Goal: Information Seeking & Learning: Learn about a topic

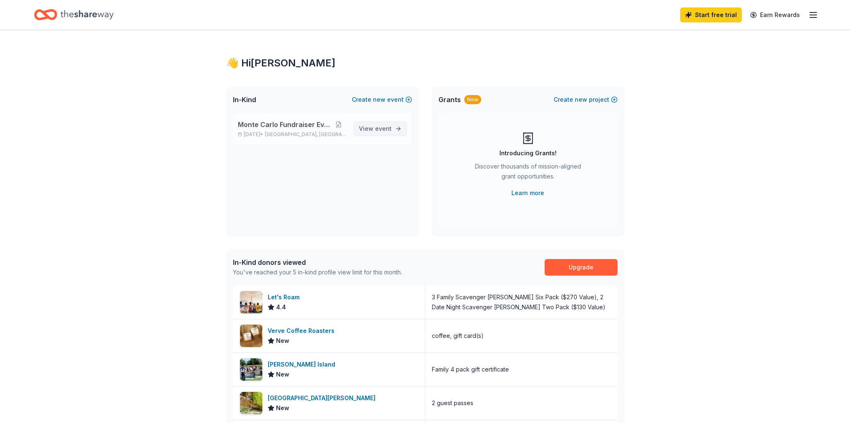
click at [381, 131] on span "event" at bounding box center [383, 128] width 17 height 7
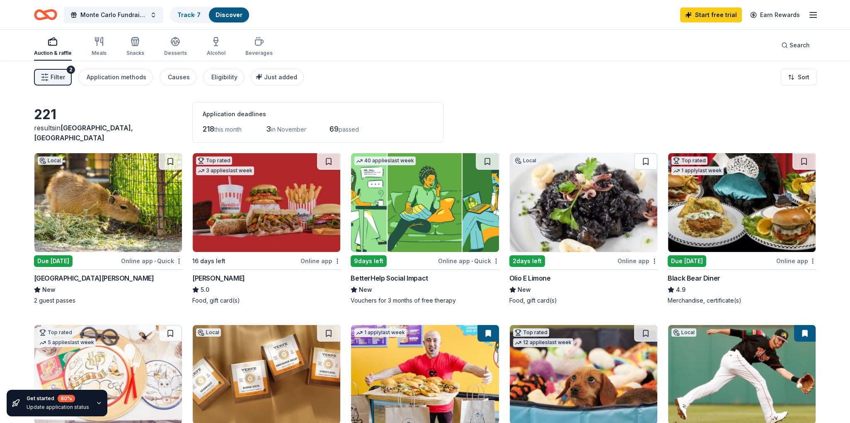
click at [61, 78] on span "Filter" at bounding box center [58, 77] width 15 height 10
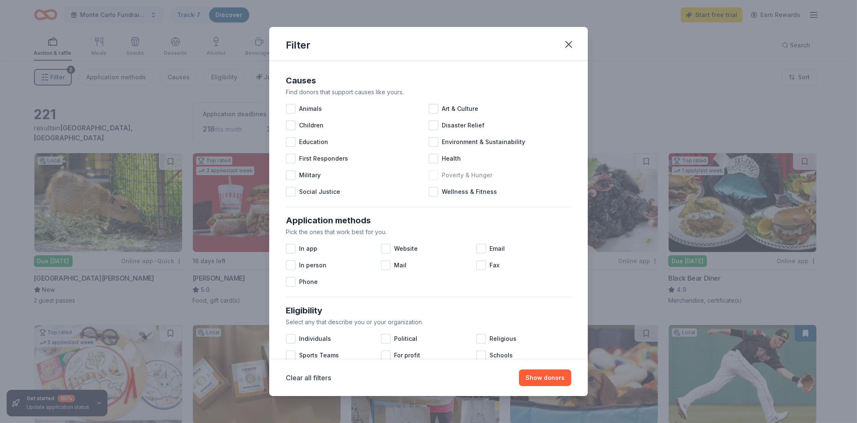
click at [431, 177] on div at bounding box center [433, 175] width 10 height 10
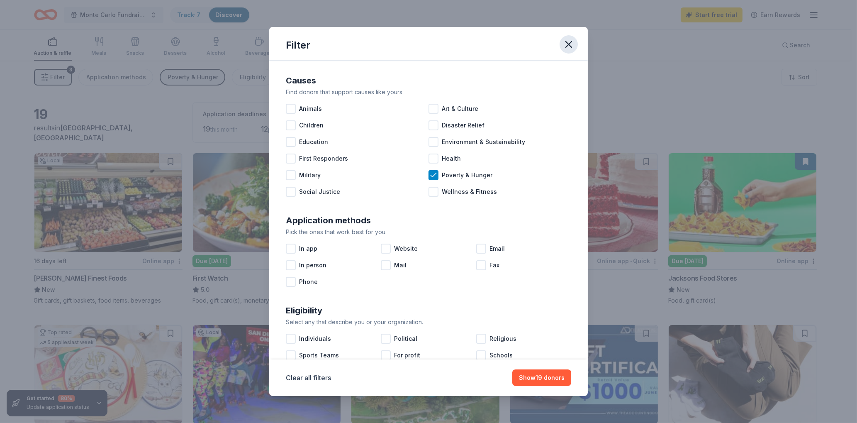
click at [567, 46] on icon "button" at bounding box center [569, 44] width 6 height 6
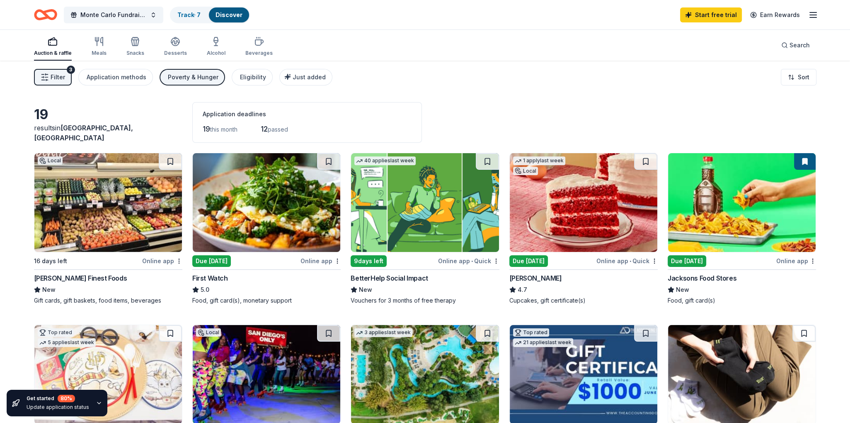
click at [55, 80] on span "Filter" at bounding box center [58, 77] width 15 height 10
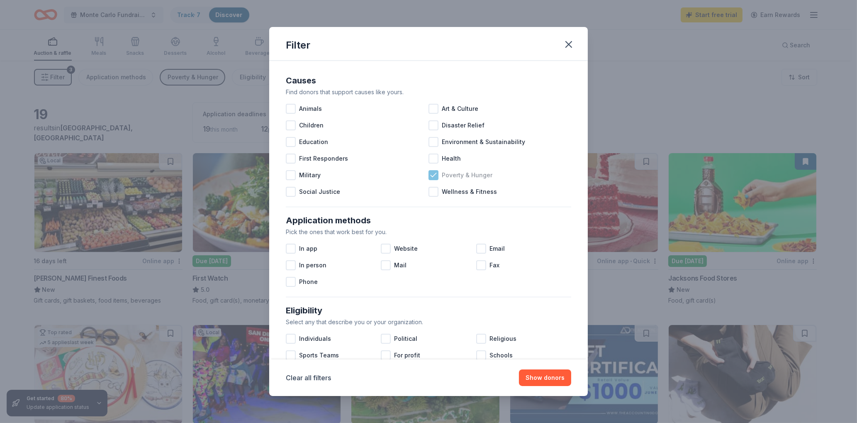
click at [429, 175] on icon at bounding box center [433, 175] width 8 height 8
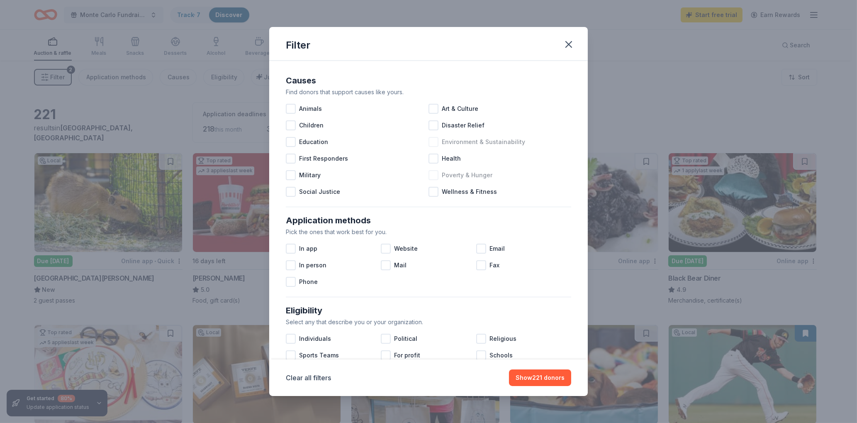
click at [434, 140] on div at bounding box center [433, 142] width 10 height 10
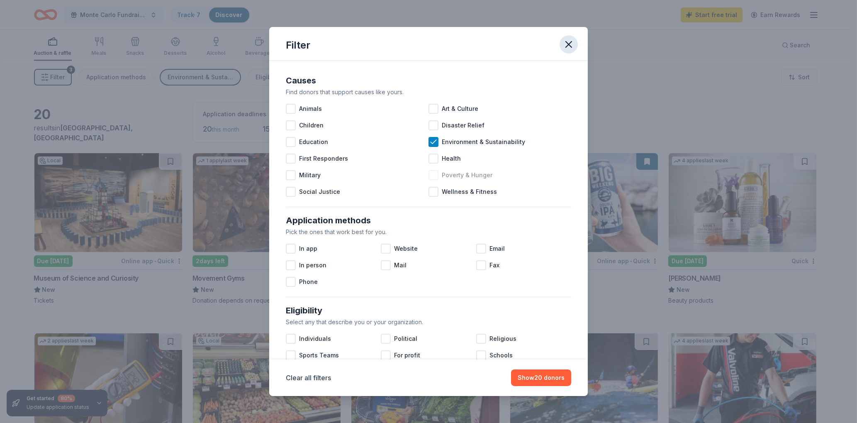
click at [567, 44] on icon "button" at bounding box center [569, 44] width 6 height 6
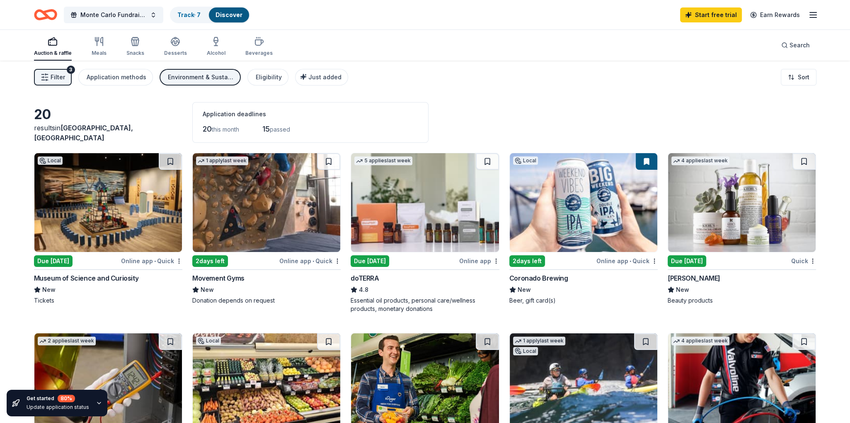
click at [60, 80] on span "Filter" at bounding box center [58, 77] width 15 height 10
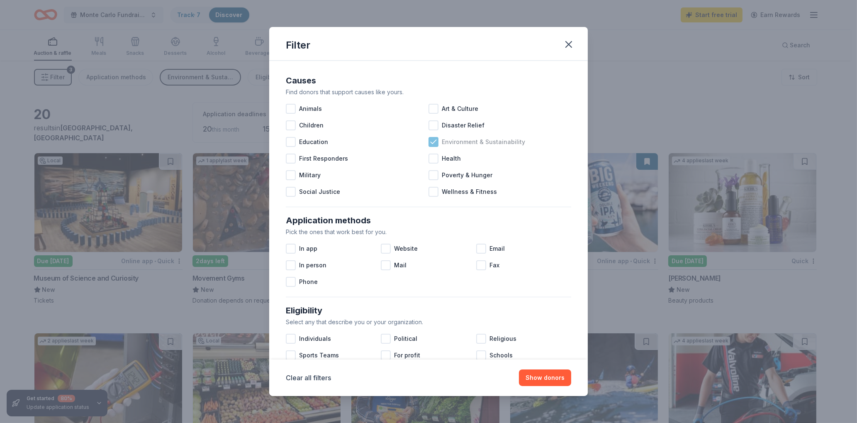
click at [432, 141] on icon at bounding box center [433, 142] width 8 height 8
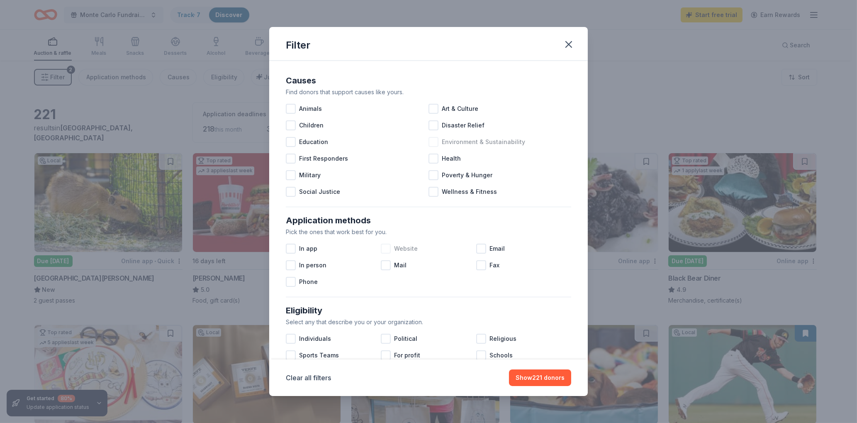
click at [383, 249] on div at bounding box center [386, 248] width 10 height 10
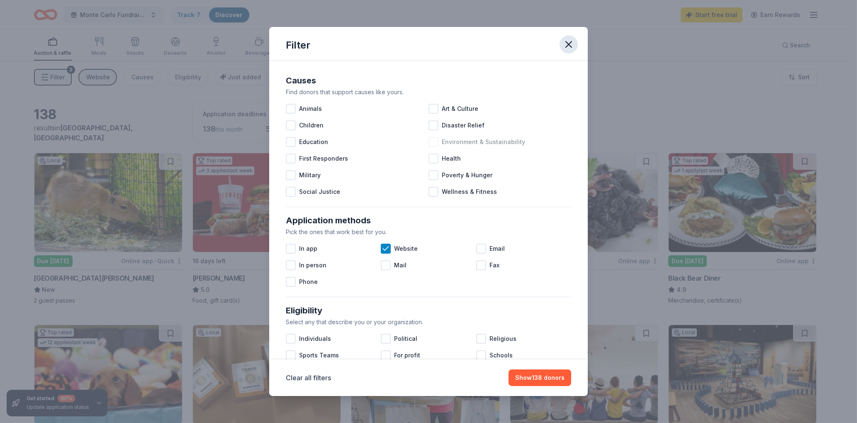
click at [571, 45] on icon "button" at bounding box center [569, 45] width 12 height 12
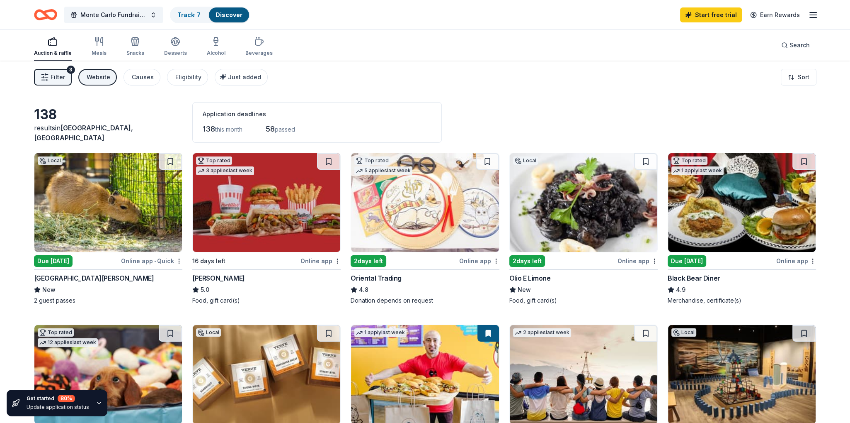
click at [58, 74] on span "Filter" at bounding box center [58, 77] width 15 height 10
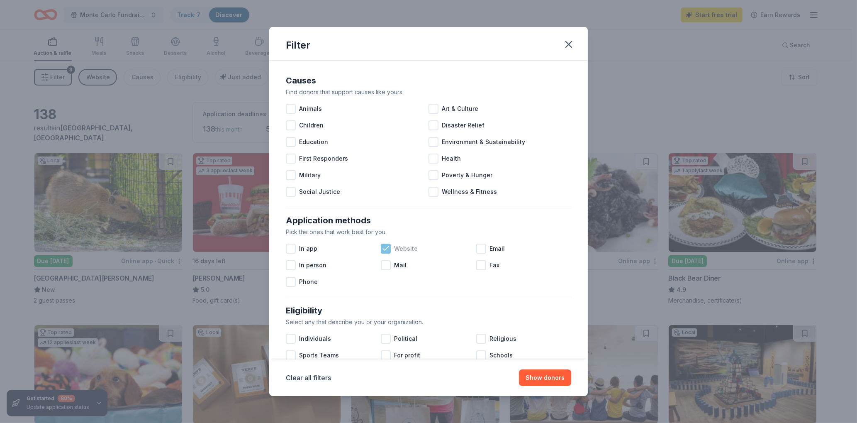
click at [382, 250] on icon at bounding box center [385, 248] width 8 height 8
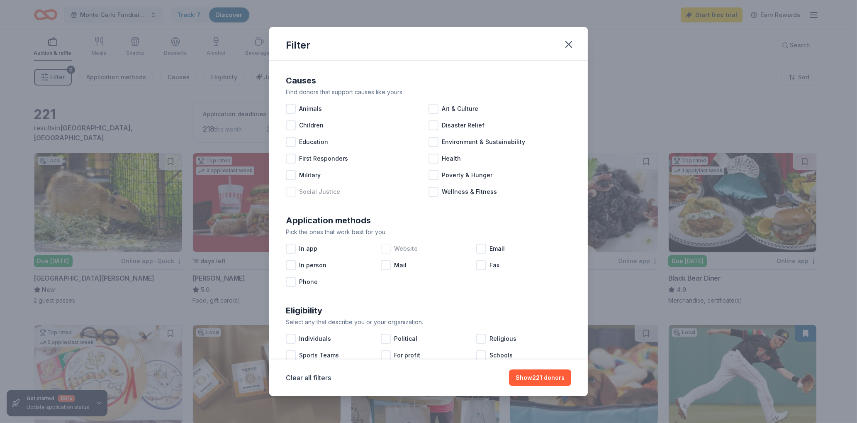
click at [320, 194] on span "Social Justice" at bounding box center [319, 192] width 41 height 10
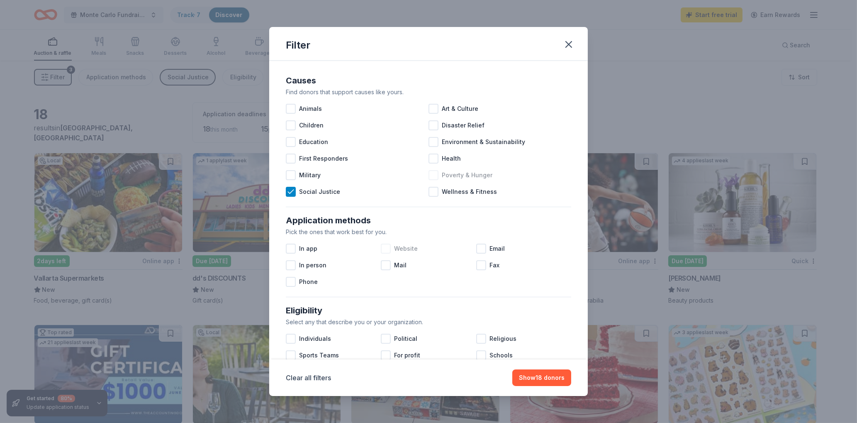
click at [429, 177] on div at bounding box center [433, 175] width 10 height 10
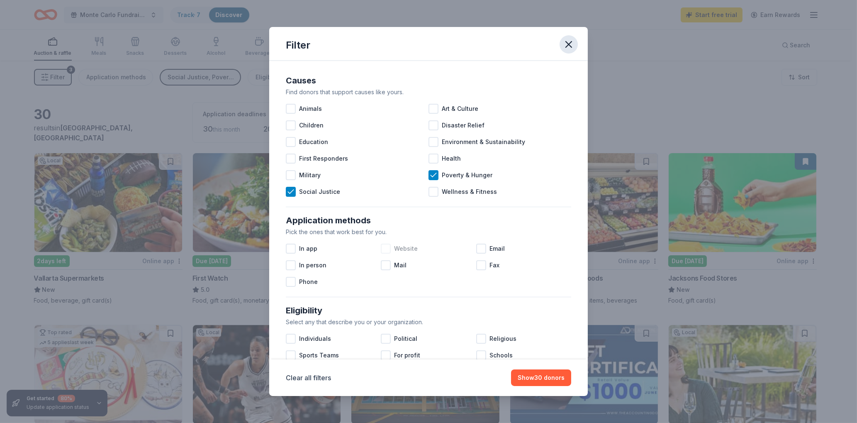
click at [568, 45] on icon "button" at bounding box center [569, 44] width 6 height 6
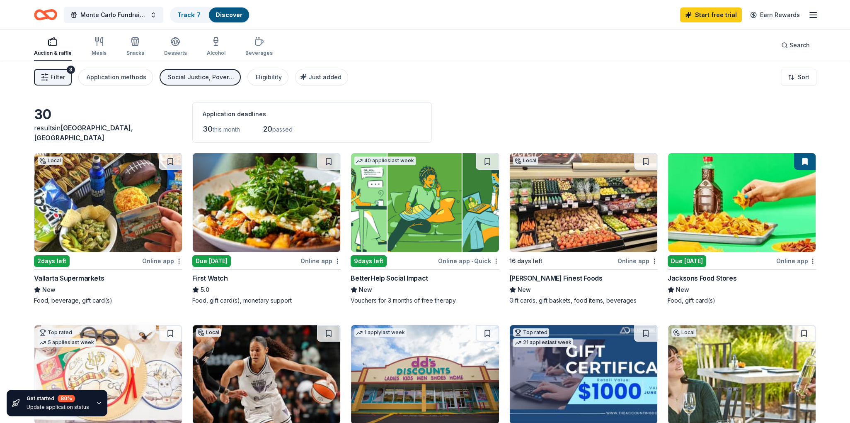
click at [62, 73] on span "Filter" at bounding box center [58, 77] width 15 height 10
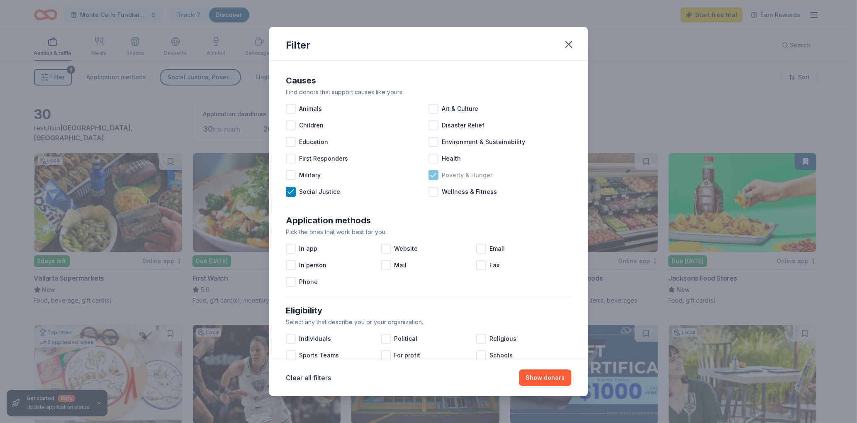
click at [429, 177] on icon at bounding box center [433, 175] width 8 height 8
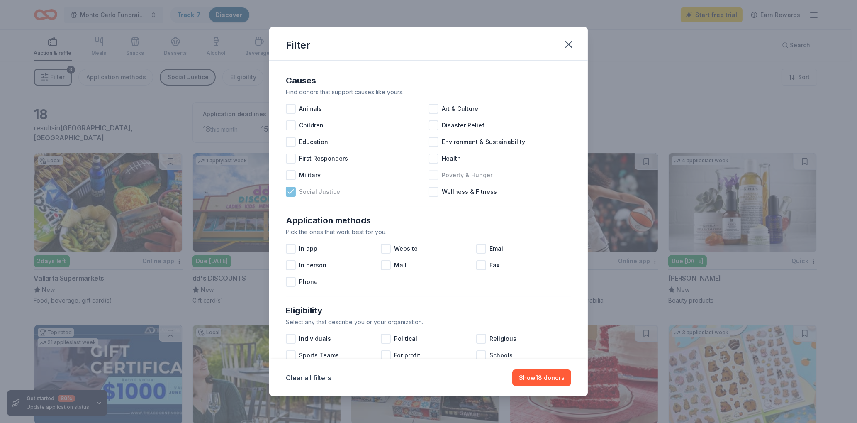
click at [292, 191] on icon at bounding box center [290, 191] width 5 height 4
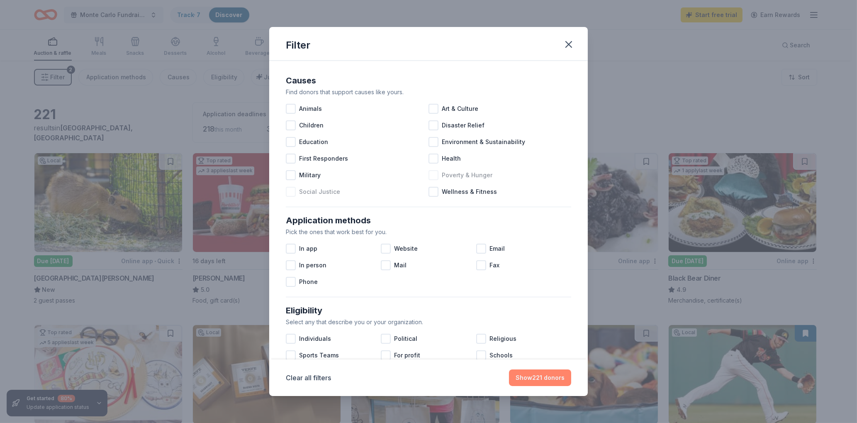
click at [542, 375] on button "Show 221 donors" at bounding box center [540, 377] width 62 height 17
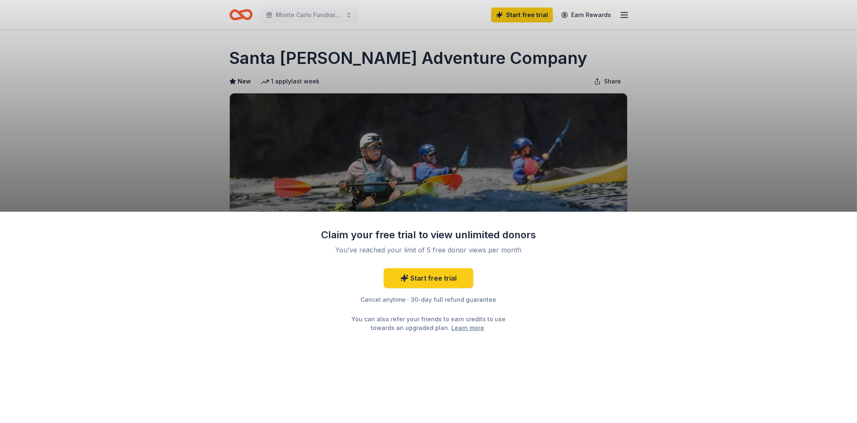
drag, startPoint x: 230, startPoint y: 58, endPoint x: 424, endPoint y: 57, distance: 194.1
click at [403, 57] on div "Claim your free trial to view unlimited donors You've reached your limit of 5 f…" at bounding box center [428, 211] width 857 height 423
drag, startPoint x: 510, startPoint y: 59, endPoint x: 318, endPoint y: 47, distance: 192.8
click at [319, 47] on div "Claim your free trial to view unlimited donors You've reached your limit of 5 f…" at bounding box center [428, 211] width 857 height 423
